Goal: Task Accomplishment & Management: Manage account settings

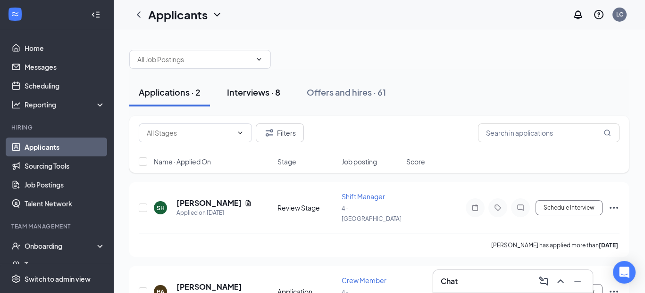
click at [267, 92] on div "Interviews · 8" at bounding box center [253, 92] width 53 height 12
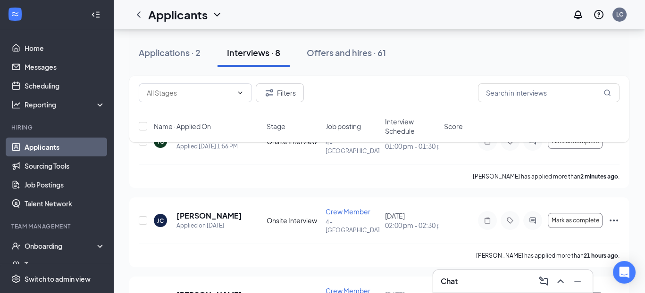
scroll to position [94, 0]
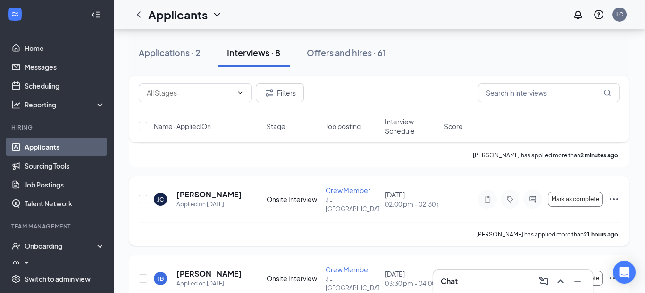
click at [611, 194] on icon "Ellipses" at bounding box center [613, 199] width 11 height 11
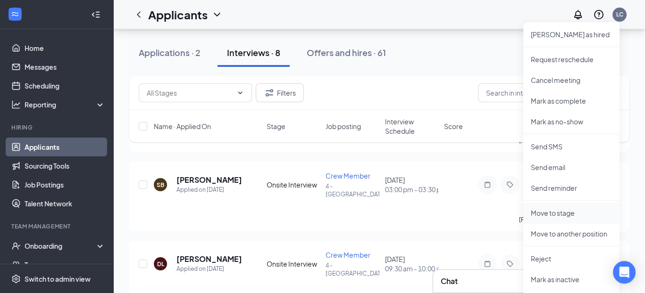
scroll to position [283, 0]
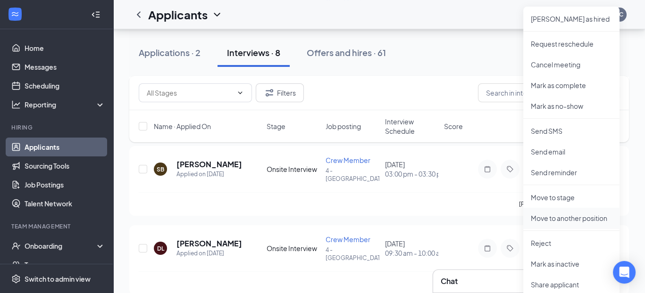
click at [554, 222] on p "Move to another position" at bounding box center [571, 218] width 81 height 9
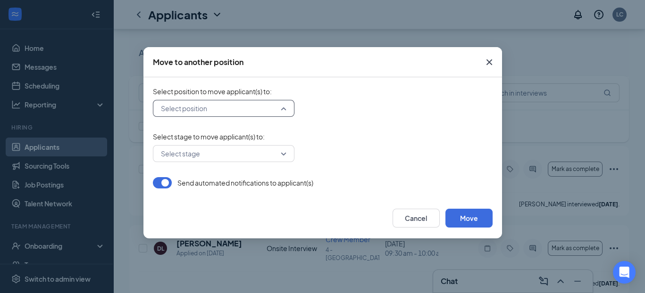
click at [258, 115] on input "search" at bounding box center [220, 108] width 124 height 16
drag, startPoint x: 359, startPoint y: 153, endPoint x: 398, endPoint y: 122, distance: 49.6
click at [360, 153] on div "Select stage" at bounding box center [323, 153] width 340 height 17
click at [486, 62] on icon "Cross" at bounding box center [488, 62] width 11 height 11
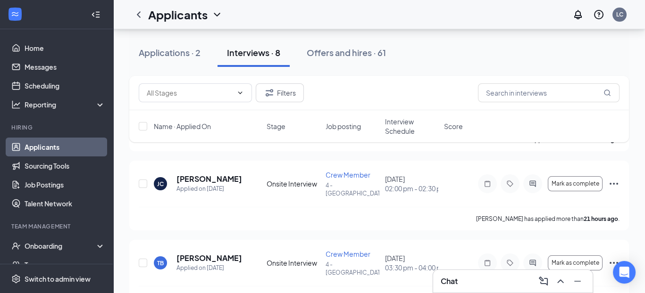
scroll to position [94, 0]
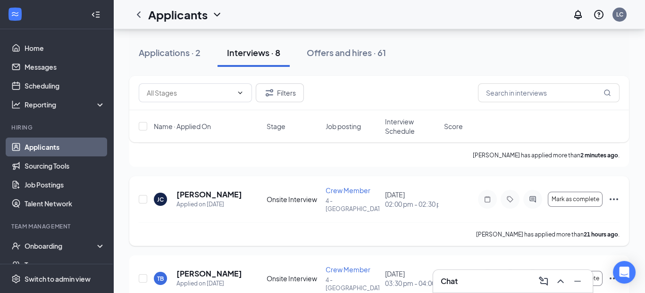
click at [616, 194] on icon "Ellipses" at bounding box center [613, 199] width 11 height 11
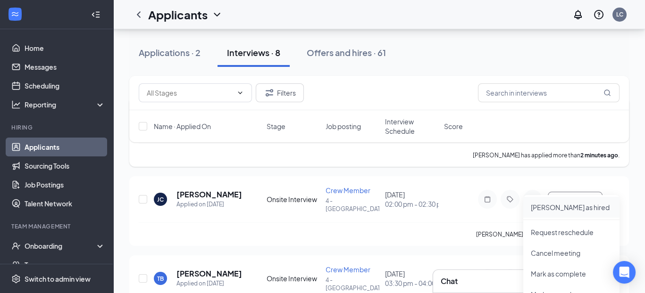
click at [563, 212] on p "[PERSON_NAME] as hired" at bounding box center [571, 207] width 81 height 9
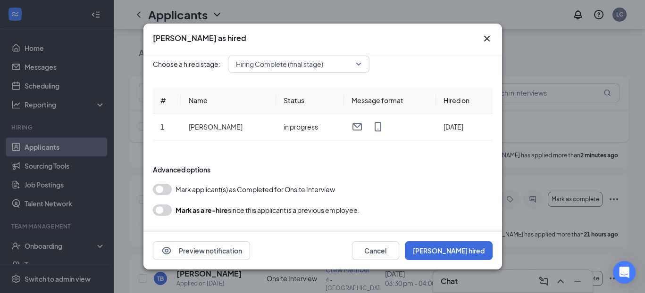
scroll to position [9, 0]
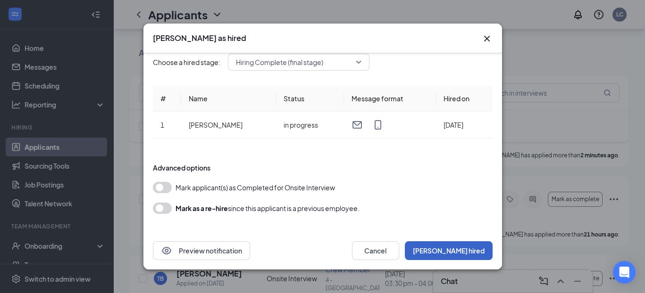
click at [458, 245] on button "[PERSON_NAME] hired" at bounding box center [449, 250] width 88 height 19
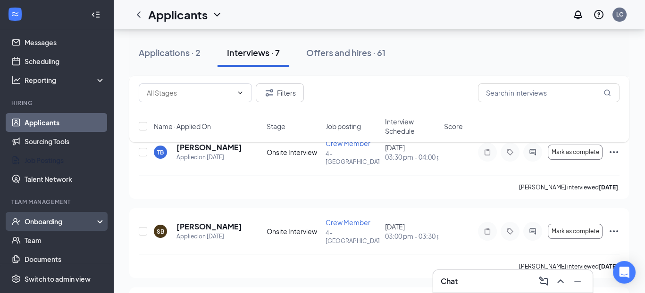
scroll to position [47, 0]
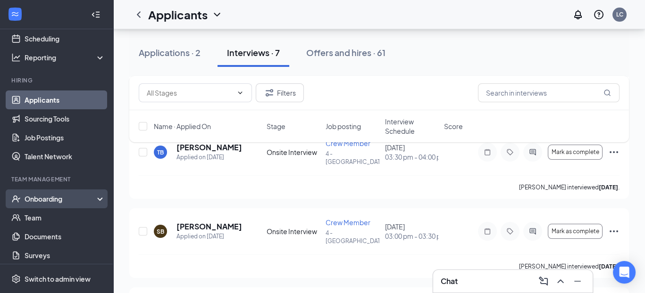
click at [53, 198] on div "Onboarding" at bounding box center [61, 198] width 73 height 9
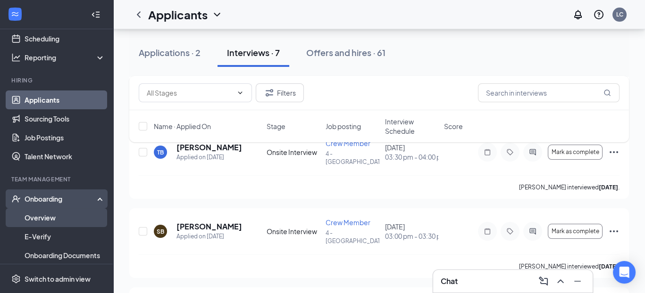
click at [65, 214] on link "Overview" at bounding box center [65, 217] width 81 height 19
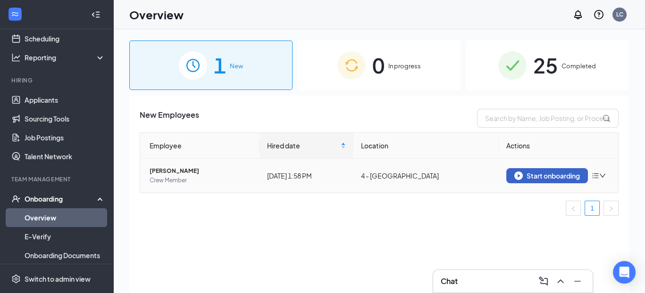
click at [571, 173] on div "Start onboarding" at bounding box center [547, 176] width 66 height 8
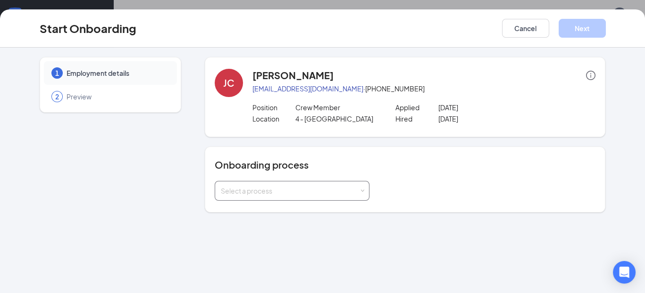
drag, startPoint x: 355, startPoint y: 184, endPoint x: 360, endPoint y: 179, distance: 7.7
click at [356, 184] on div "Select a process" at bounding box center [292, 191] width 142 height 19
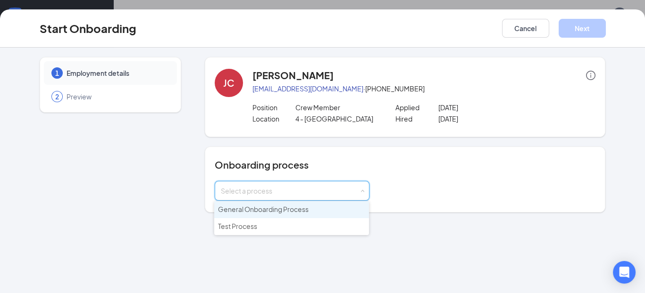
click at [317, 209] on li "General Onboarding Process" at bounding box center [291, 209] width 155 height 17
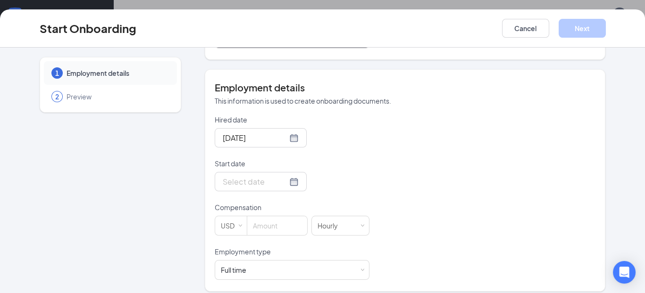
scroll to position [159, 0]
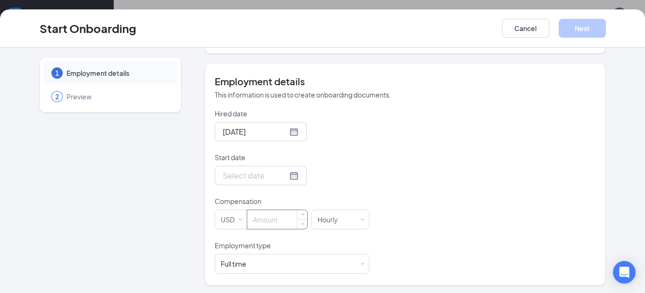
click at [265, 215] on input at bounding box center [277, 219] width 60 height 19
type input "12"
click at [440, 210] on div "Hired date [DATE] Start date Compensation USD 12 [DEMOGRAPHIC_DATA] Employment …" at bounding box center [405, 191] width 381 height 165
click at [289, 176] on div at bounding box center [261, 175] width 92 height 19
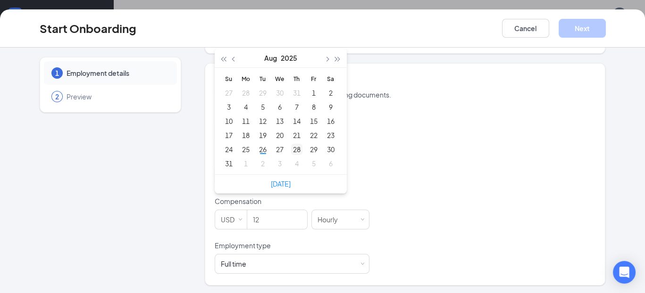
type input "[DATE]"
click at [291, 149] on div "28" at bounding box center [296, 149] width 11 height 11
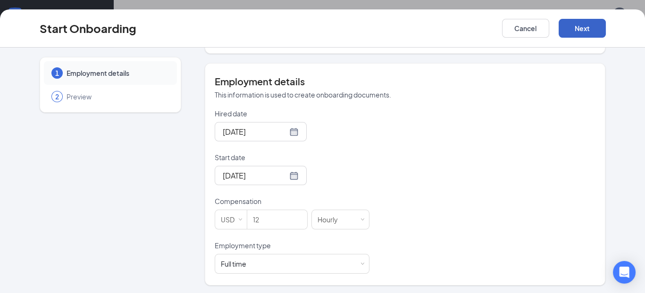
click at [568, 33] on button "Next" at bounding box center [581, 28] width 47 height 19
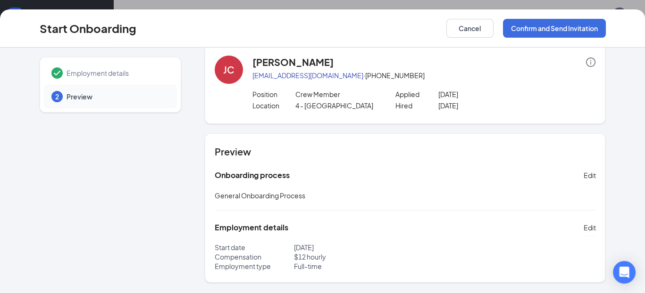
scroll to position [0, 0]
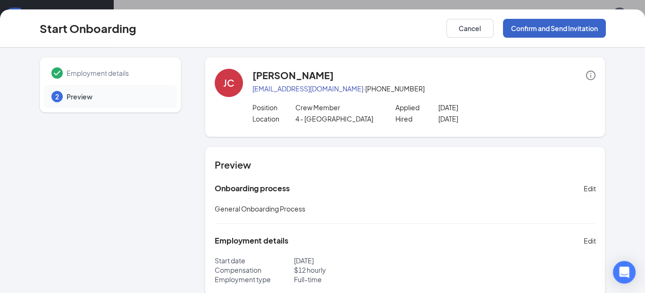
click at [554, 28] on button "Confirm and Send Invitation" at bounding box center [554, 28] width 103 height 19
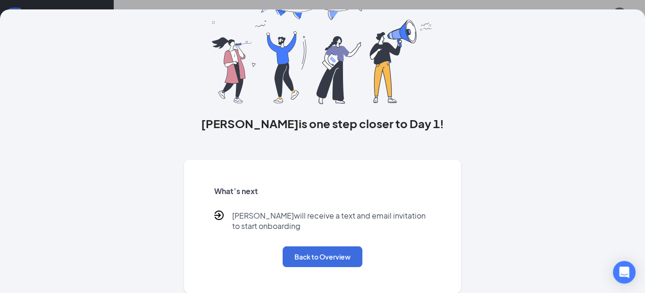
scroll to position [42, 0]
